Goal: Task Accomplishment & Management: Use online tool/utility

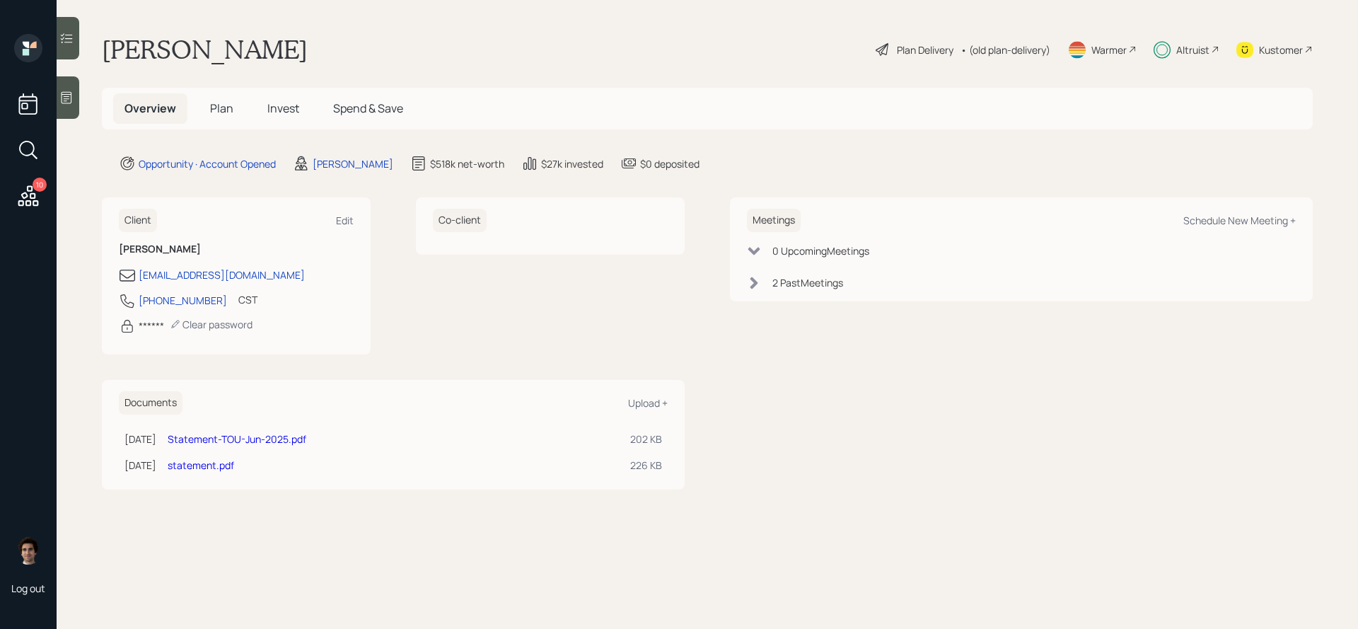
click at [1267, 213] on div "Meetings Schedule New Meeting +" at bounding box center [1021, 220] width 549 height 23
click at [1266, 226] on div "Schedule New Meeting +" at bounding box center [1239, 220] width 112 height 13
select select "59554aeb-d739-4552-90b9-0d27d70b4bf7"
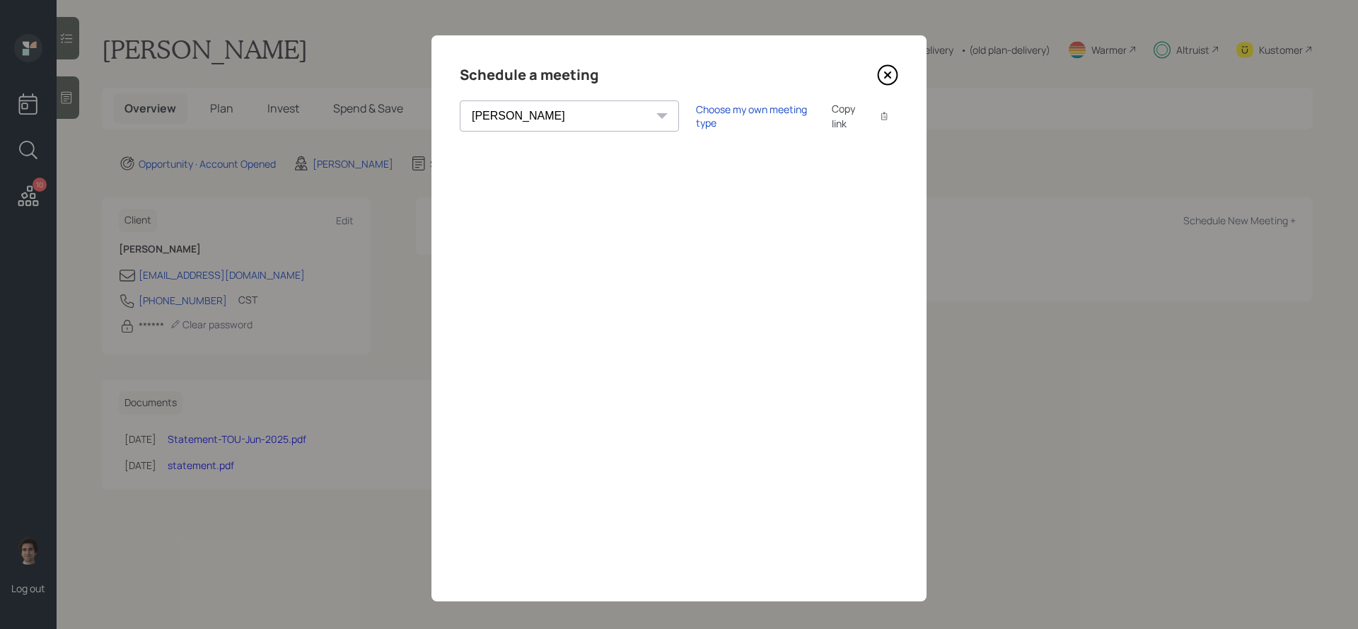
click at [832, 120] on div "Copy link" at bounding box center [848, 116] width 33 height 30
click at [900, 70] on div "Schedule a meeting Theresa Spinello Matthew Burke Aleksandra Szegda Eitan Bar-D…" at bounding box center [678, 318] width 495 height 566
click at [891, 71] on icon at bounding box center [887, 74] width 21 height 21
